Goal: Information Seeking & Learning: Learn about a topic

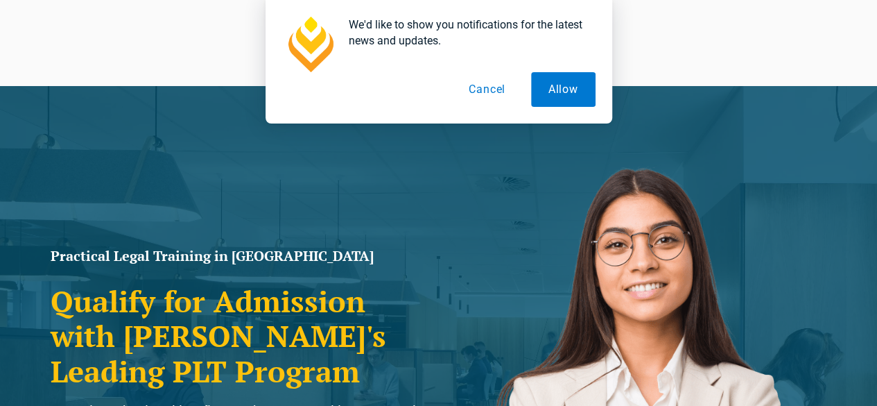
scroll to position [6, 0]
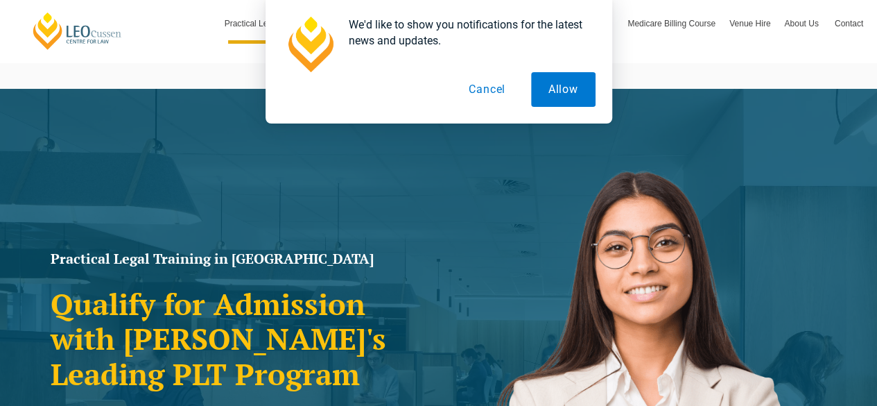
click at [488, 69] on div at bounding box center [438, 44] width 313 height 55
click at [473, 103] on button "Cancel" at bounding box center [486, 89] width 71 height 35
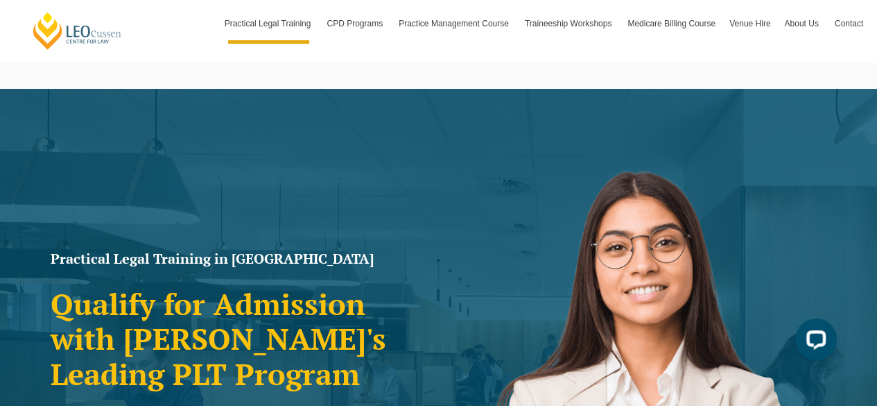
scroll to position [0, 0]
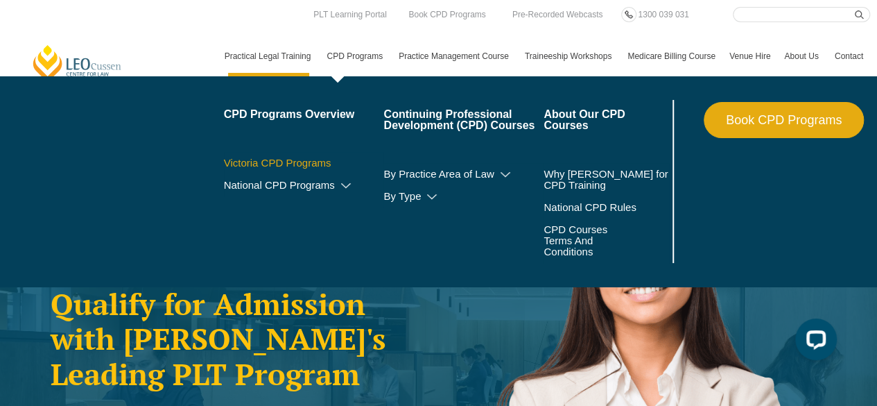
click at [314, 159] on link "Victoria CPD Programs" at bounding box center [304, 162] width 160 height 11
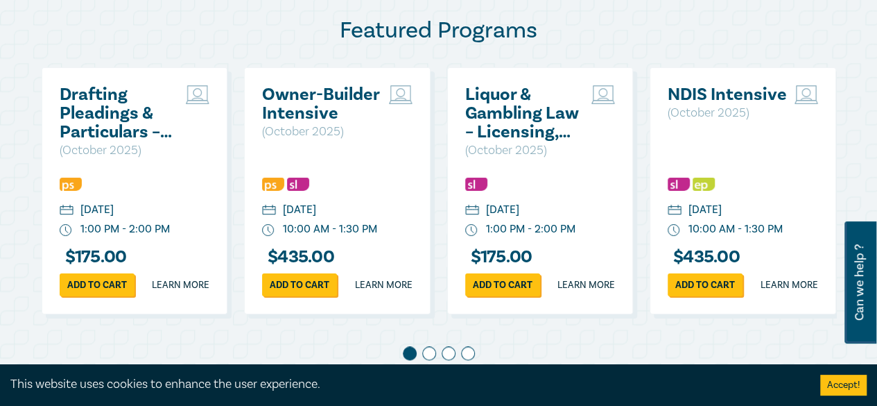
scroll to position [737, 0]
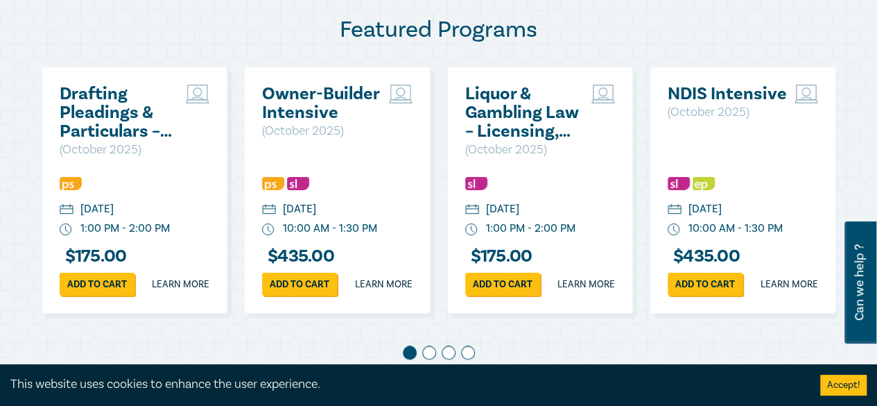
click at [309, 98] on h2 "Owner-Builder Intensive" at bounding box center [322, 103] width 120 height 37
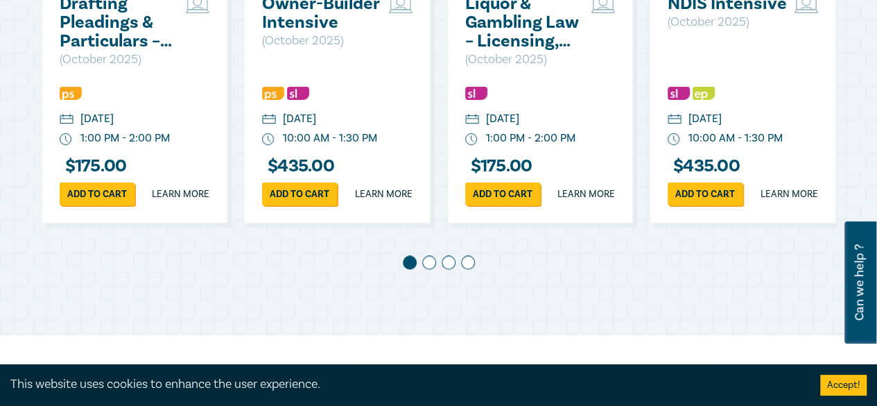
scroll to position [908, 0]
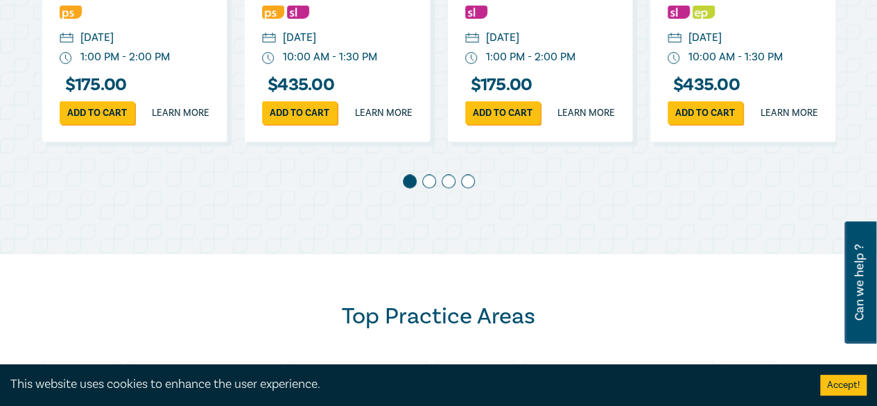
click at [427, 188] on span at bounding box center [429, 181] width 14 height 14
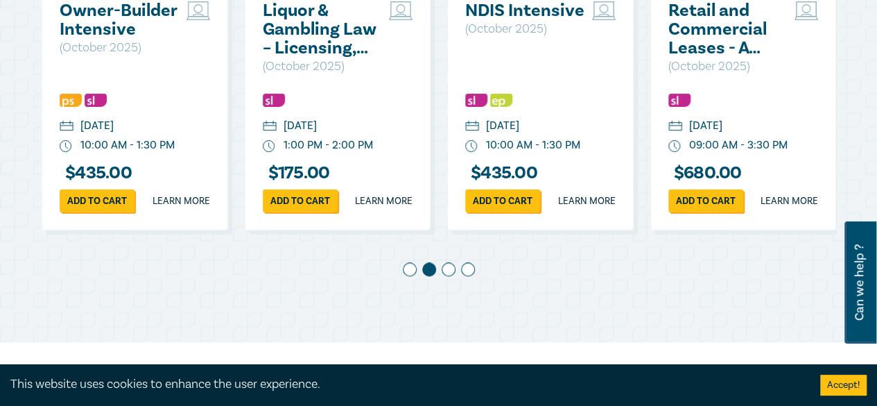
scroll to position [754, 0]
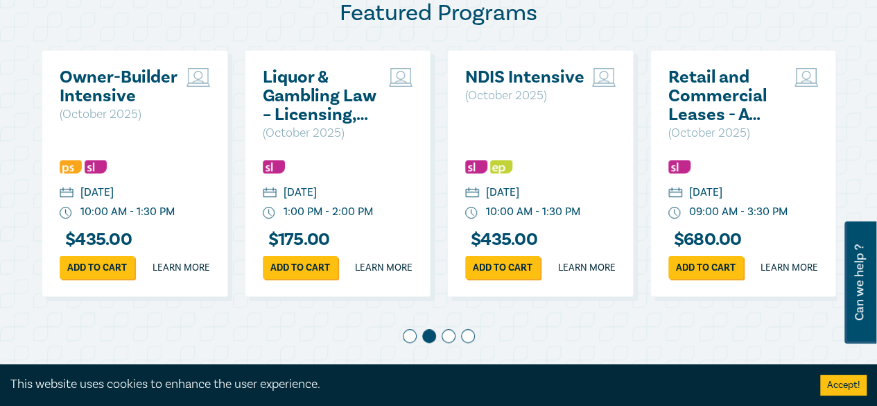
click at [447, 343] on span at bounding box center [449, 336] width 14 height 14
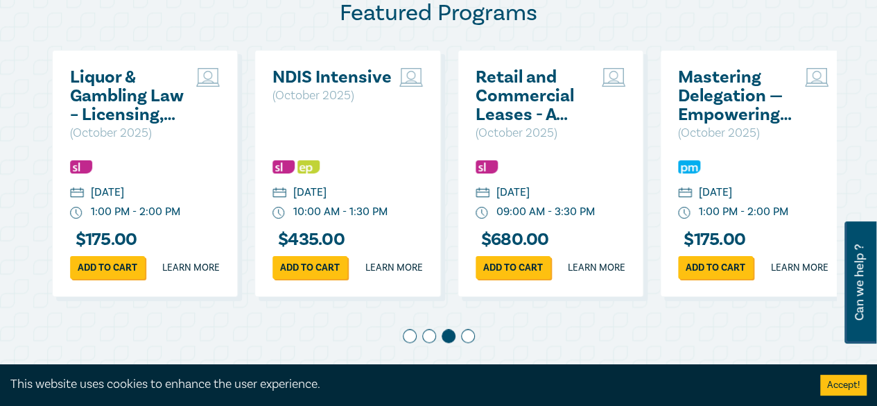
scroll to position [0, 406]
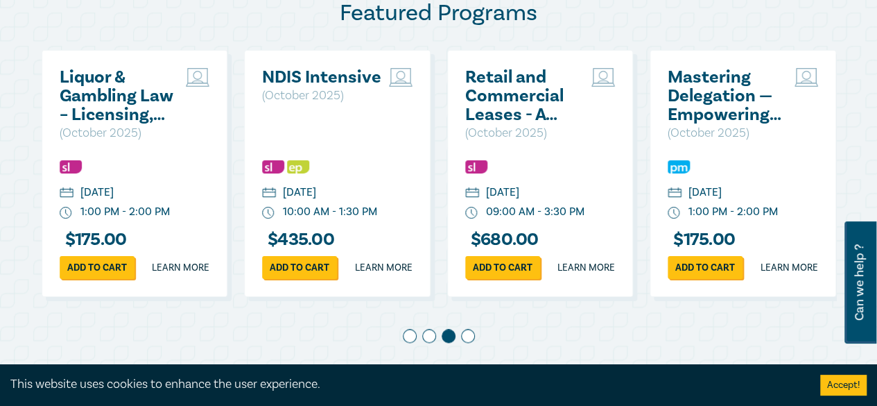
click at [481, 348] on div at bounding box center [439, 338] width 795 height 19
click at [469, 343] on span at bounding box center [468, 336] width 14 height 14
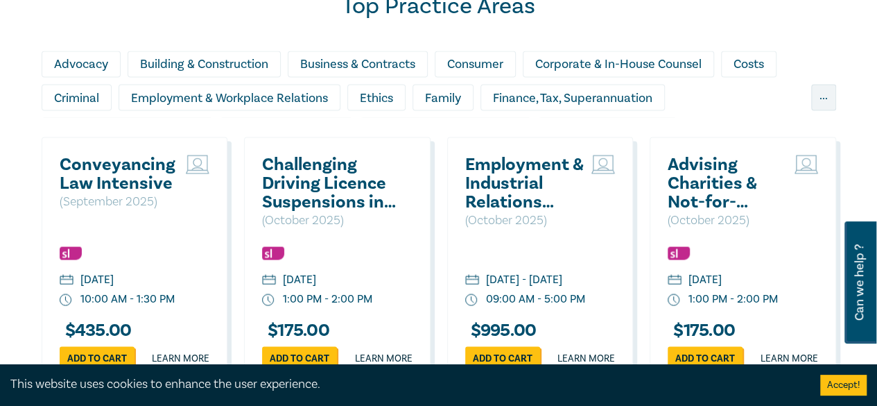
scroll to position [1227, 0]
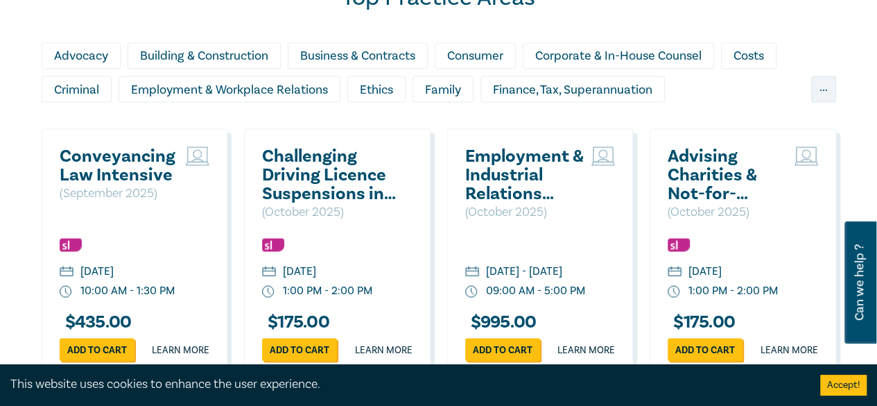
click at [139, 173] on h2 "Conveyancing Law Intensive" at bounding box center [120, 164] width 120 height 37
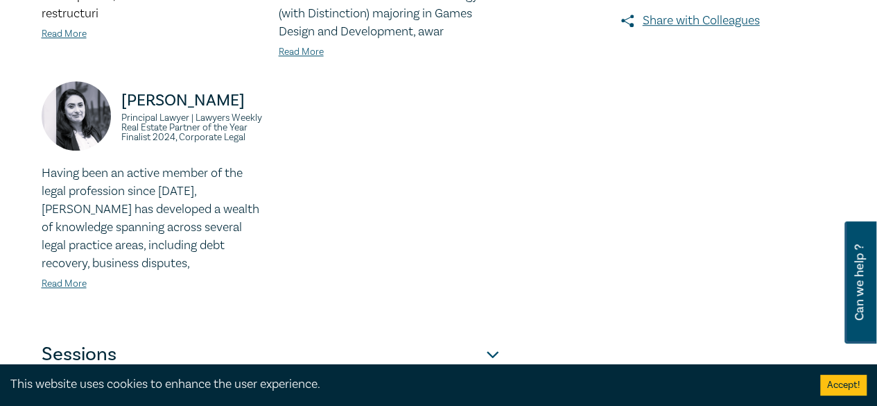
scroll to position [699, 0]
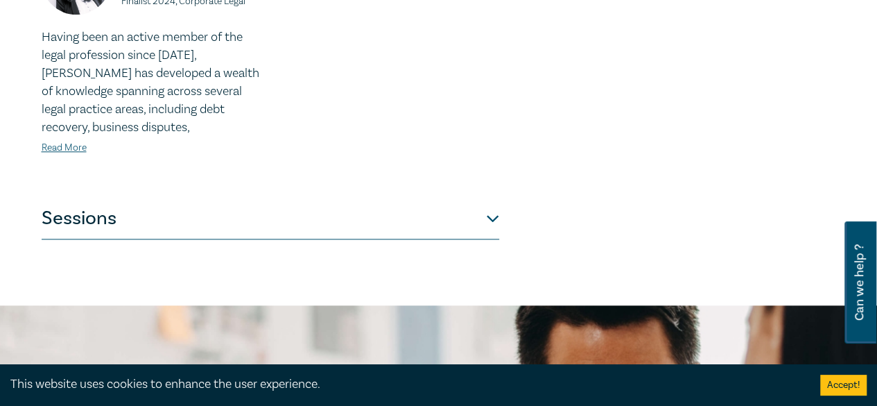
click at [86, 231] on button "Sessions" at bounding box center [271, 219] width 458 height 42
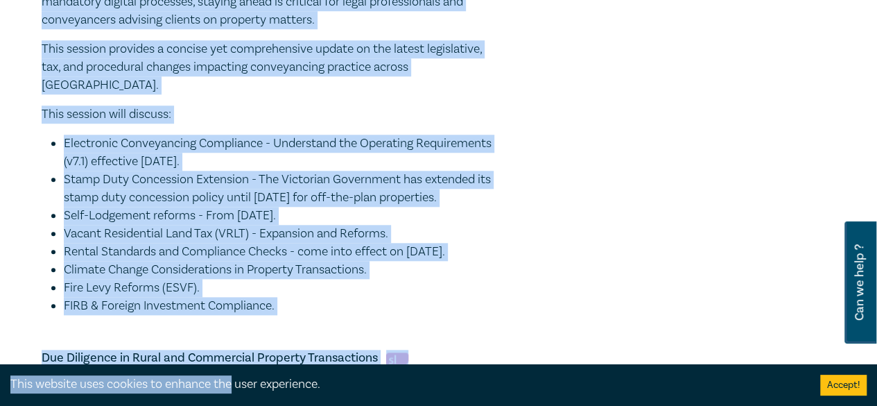
scroll to position [732, 0]
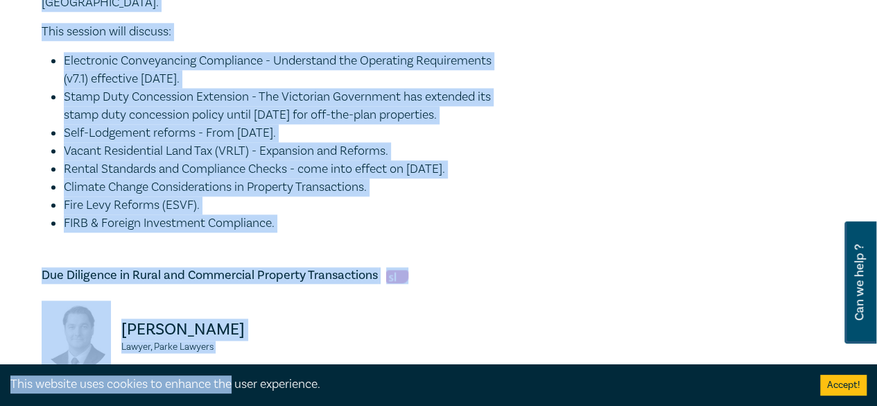
drag, startPoint x: 42, startPoint y: 85, endPoint x: 289, endPoint y: 228, distance: 285.2
click at [289, 228] on div "The Victorian property and conveyancing landscape brings legislative and regula…" at bounding box center [271, 35] width 458 height 394
copy div "The Victorian property and conveyancing landscape brings legislative and regula…"
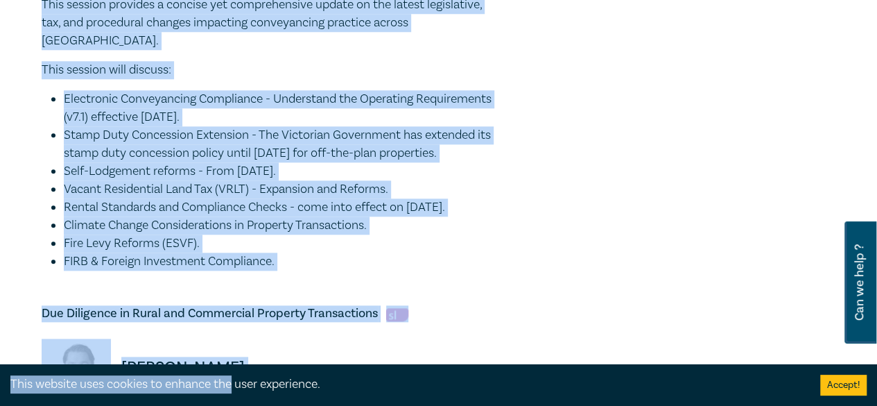
scroll to position [702, 0]
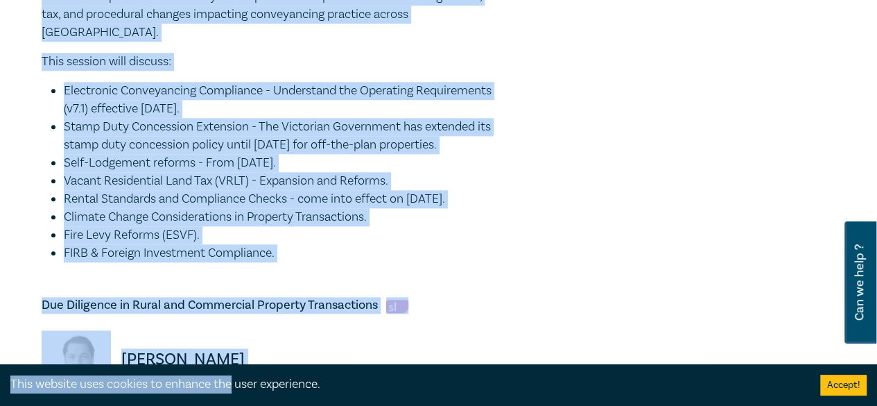
copy div "The Victorian property and conveyancing landscape brings legislative and regula…"
click at [158, 154] on li "Self-Lodgement reforms - From 28 November 2025." at bounding box center [281, 163] width 435 height 18
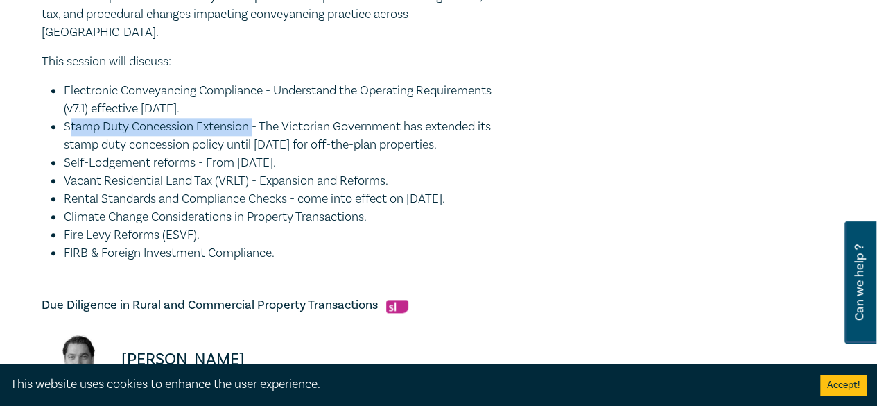
drag, startPoint x: 71, startPoint y: 107, endPoint x: 256, endPoint y: 109, distance: 185.1
click at [256, 118] on li "Stamp Duty Concession Extension - The Victorian Government has extended its sta…" at bounding box center [281, 136] width 435 height 36
copy li "tamp Duty Concession Extension"
